Goal: Information Seeking & Learning: Find specific fact

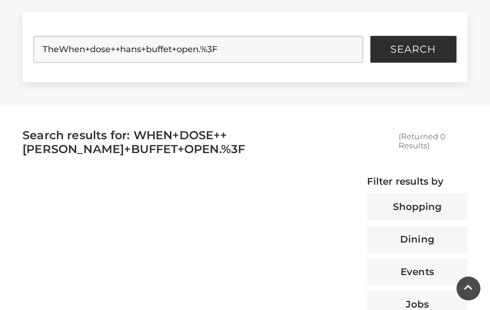
scroll to position [250, 0]
click at [410, 55] on button "Search" at bounding box center [413, 49] width 86 height 27
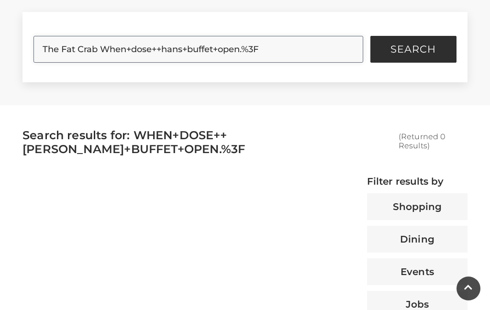
click at [265, 49] on input "The Fat Crab When+dose++hans+buffet+open.%3F" at bounding box center [197, 49] width 329 height 27
type input "The Fat Crab"
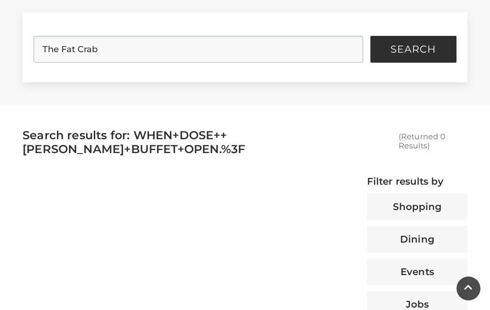
click at [415, 54] on span "Search" at bounding box center [412, 49] width 45 height 10
click at [405, 50] on span "Search" at bounding box center [412, 50] width 45 height 10
click at [107, 54] on input "The Fat Crab" at bounding box center [197, 49] width 329 height 27
click at [417, 51] on span "Search" at bounding box center [412, 50] width 45 height 10
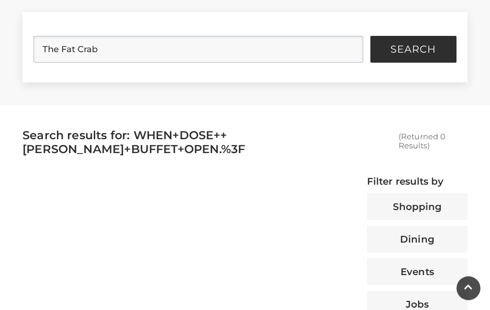
scroll to position [250, 0]
click at [404, 51] on span "Search" at bounding box center [412, 49] width 45 height 10
click at [409, 54] on span "Search" at bounding box center [412, 49] width 45 height 10
click at [416, 47] on span "Search" at bounding box center [412, 49] width 45 height 10
click at [404, 53] on span "Search" at bounding box center [412, 49] width 45 height 10
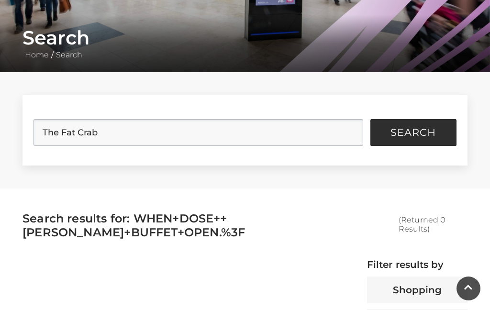
scroll to position [184, 0]
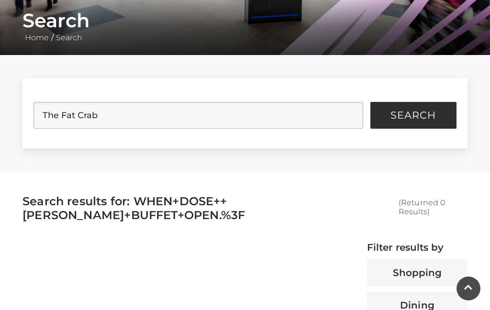
click at [419, 113] on span "Search" at bounding box center [412, 116] width 45 height 10
click at [416, 116] on span "Search" at bounding box center [412, 116] width 45 height 10
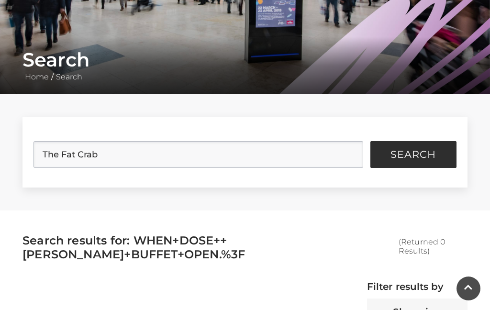
scroll to position [144, 0]
